Goal: Task Accomplishment & Management: Manage account settings

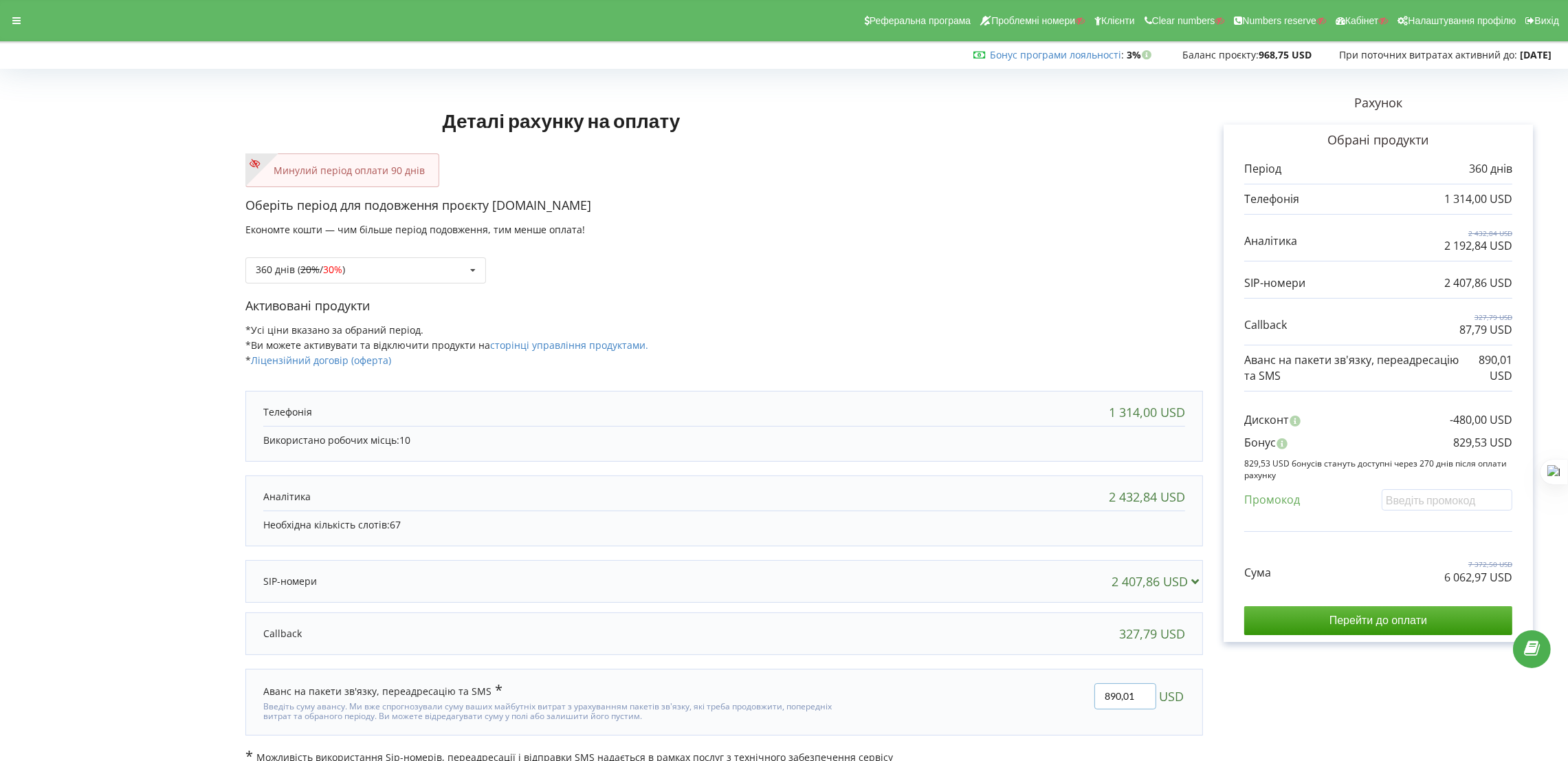
drag, startPoint x: 1141, startPoint y: 698, endPoint x: 1045, endPoint y: 665, distance: 101.5
click at [1066, 678] on div "890,01 USD" at bounding box center [1019, 702] width 353 height 58
paste input "16,07"
type input "816,07"
click at [900, 268] on div "Деталі рахунку на оплату Минулий період оплати 90 днів Оберіть період для подов…" at bounding box center [783, 419] width 1539 height 691
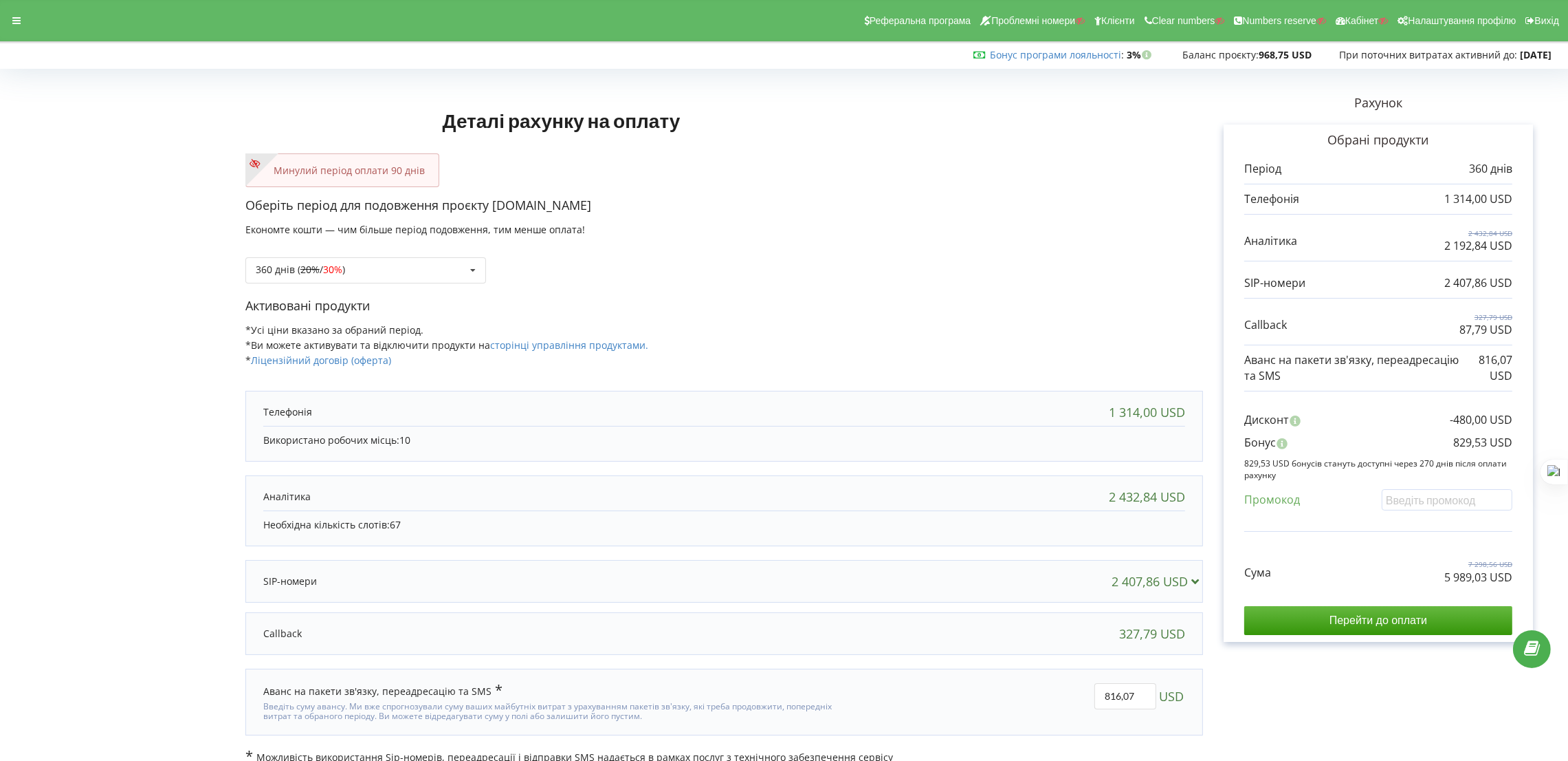
click at [742, 311] on p "Активовані продукти" at bounding box center [724, 305] width 957 height 18
drag, startPoint x: 1474, startPoint y: 579, endPoint x: 1513, endPoint y: 578, distance: 39.0
click at [1513, 578] on div "Обрані продукти Період 360 днів 1 314,00 USD 2 432,84 USD Сума" at bounding box center [1378, 383] width 309 height 517
copy p "5 989,03 USD"
drag, startPoint x: 1453, startPoint y: 438, endPoint x: 1520, endPoint y: 441, distance: 67.1
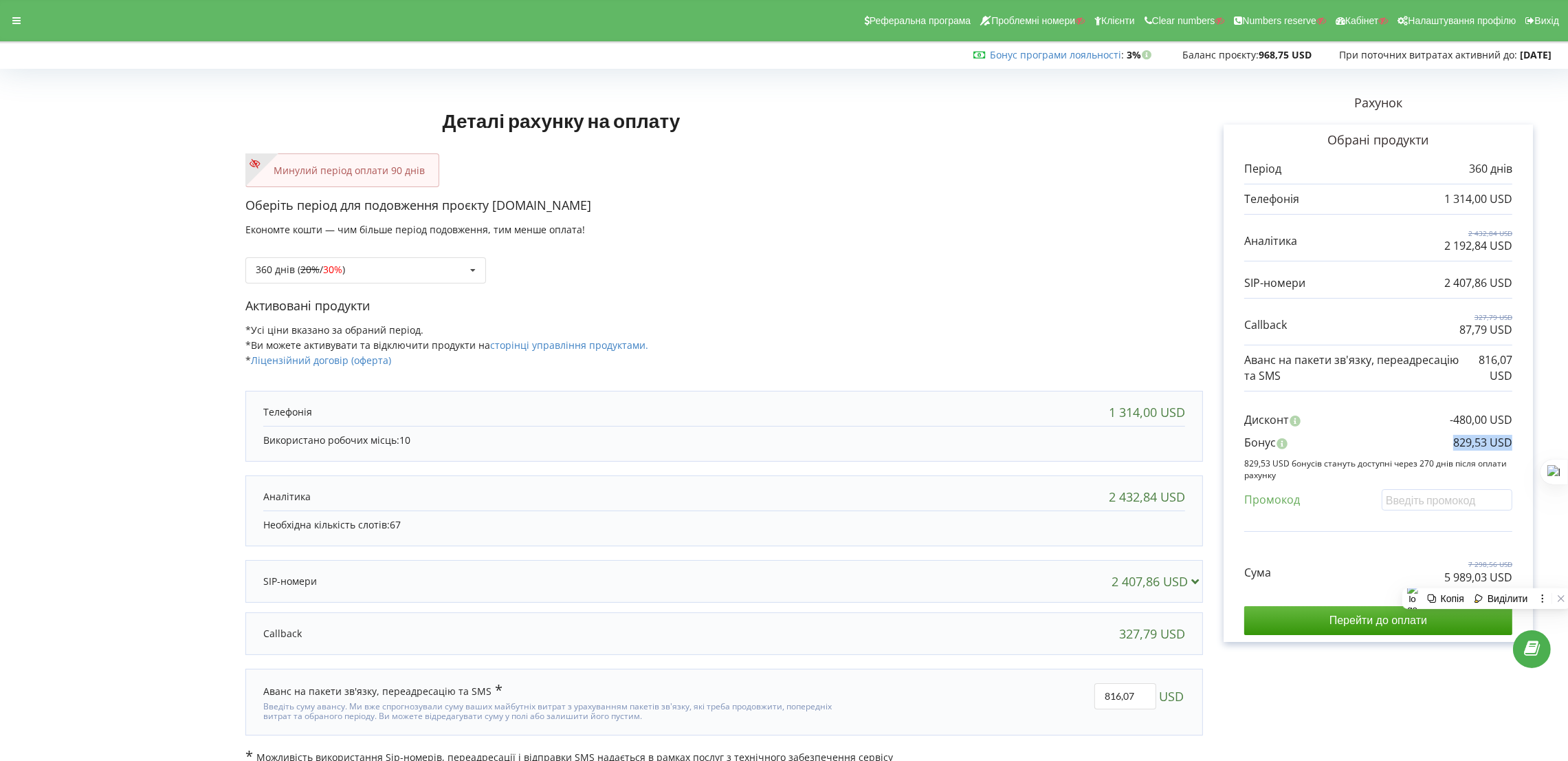
click at [1520, 441] on div "Обрані продукти Період 360 днів 1 314,00 USD 2 432,84 USD Сума" at bounding box center [1378, 383] width 309 height 517
copy p "829,53 USD"
drag, startPoint x: 26, startPoint y: 17, endPoint x: 47, endPoint y: 68, distance: 55.2
click at [22, 19] on div at bounding box center [16, 20] width 25 height 20
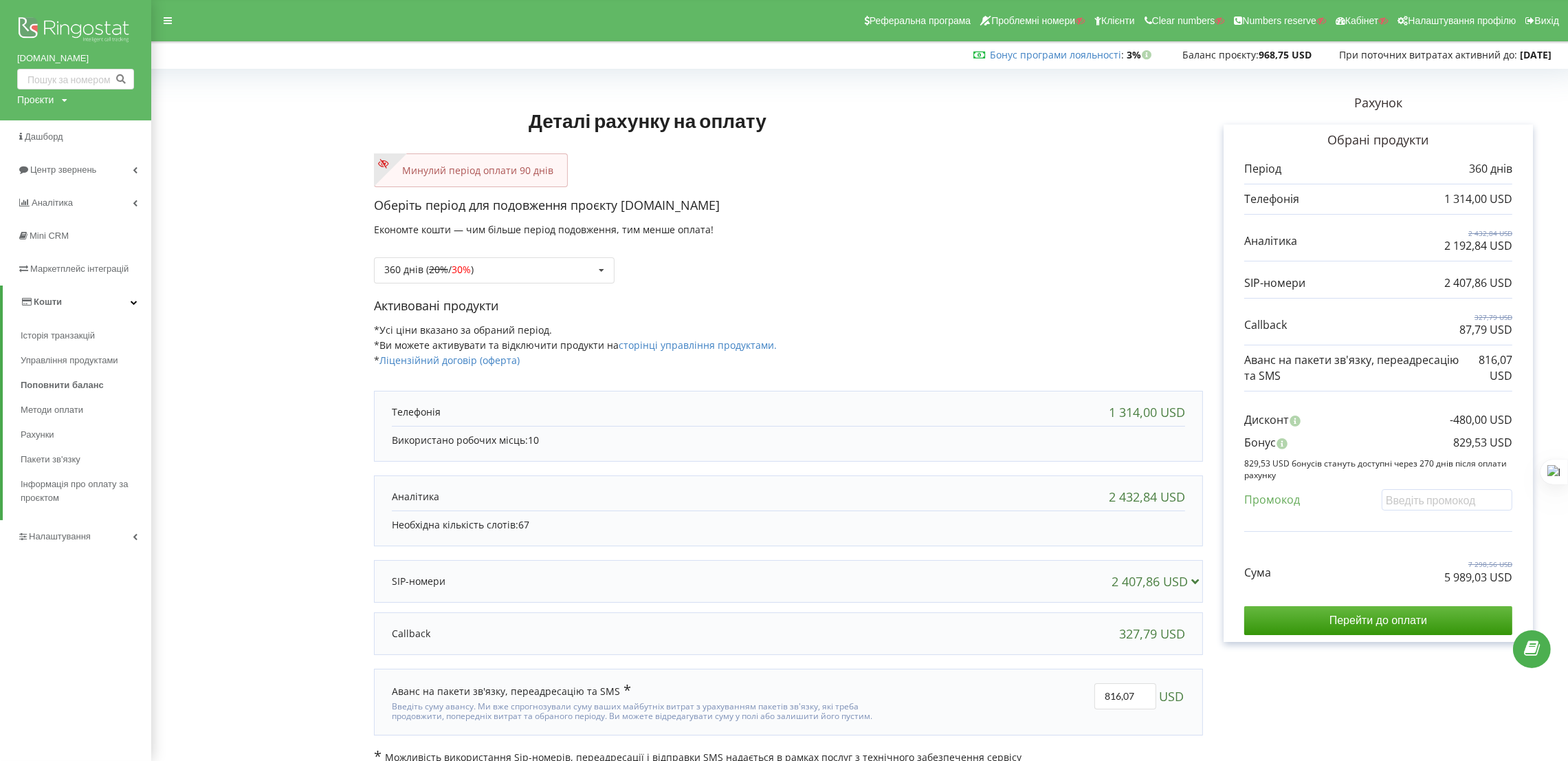
click at [38, 102] on div "Проєкти" at bounding box center [35, 100] width 37 height 14
click at [46, 123] on input "text" at bounding box center [60, 128] width 69 height 20
type input "ricaspossa"
